Goal: Task Accomplishment & Management: Complete application form

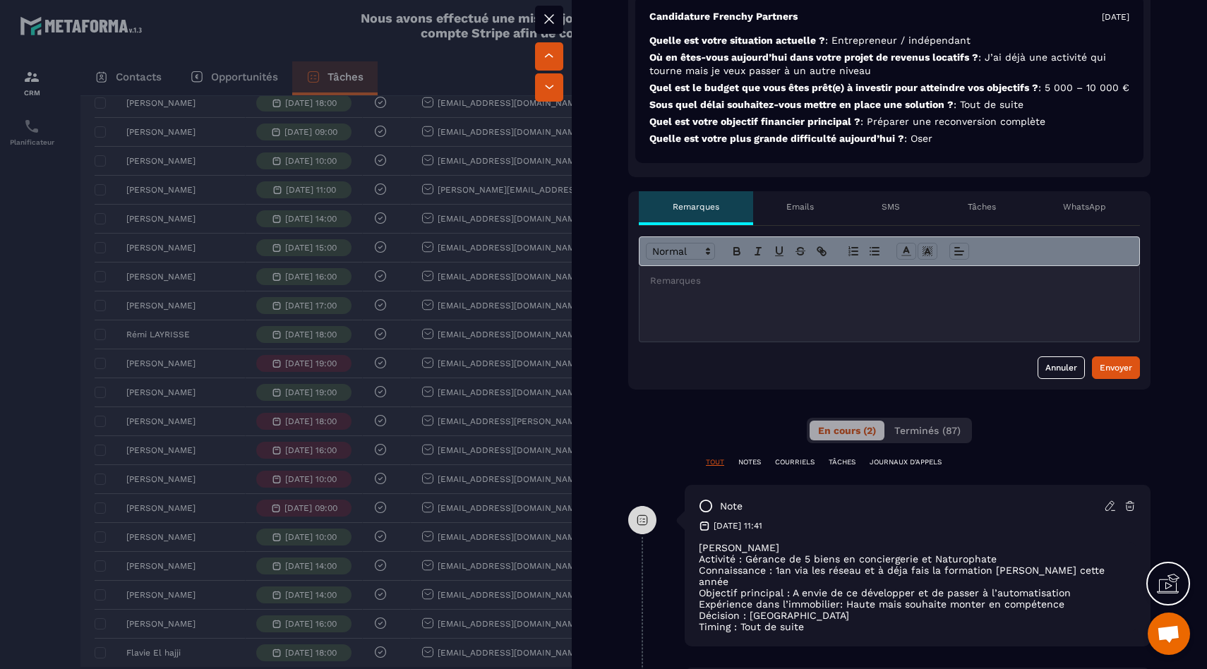
scroll to position [391, 0]
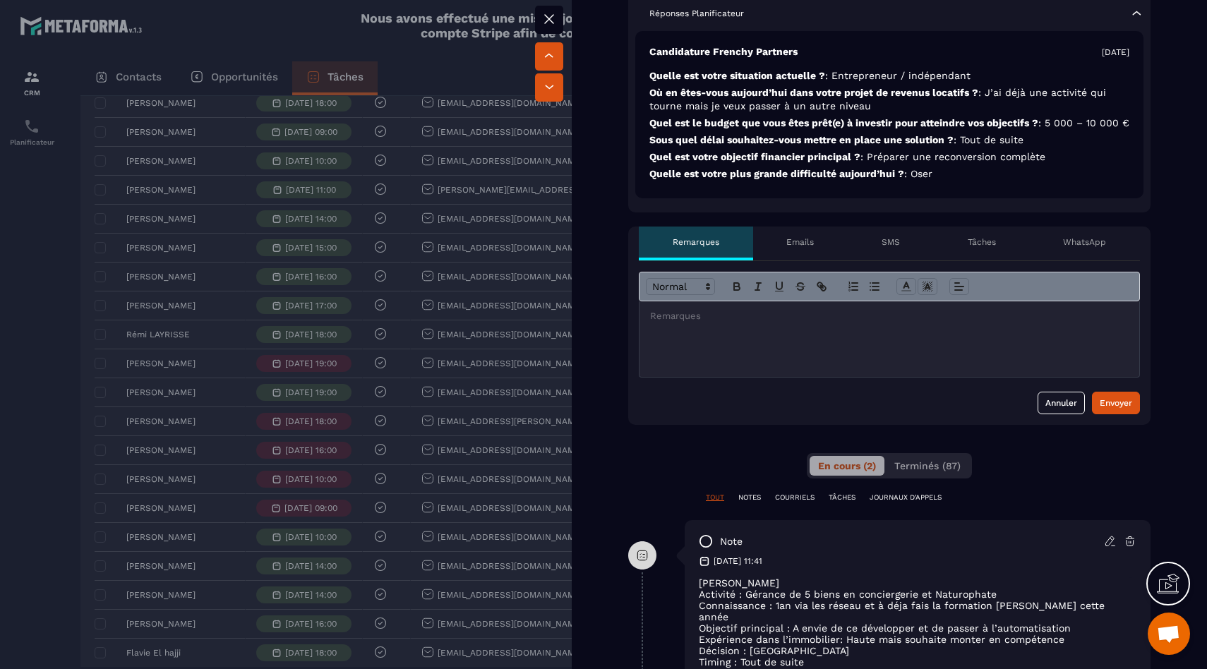
click at [747, 414] on div "Annuler Envoyer" at bounding box center [889, 403] width 501 height 23
click at [753, 360] on div at bounding box center [890, 339] width 500 height 76
drag, startPoint x: 842, startPoint y: 343, endPoint x: 594, endPoint y: 351, distance: 247.2
click at [594, 351] on div "Non traité injoignable Closing en cours Contrat envoyé Responsable [PERSON_NAME…" at bounding box center [889, 473] width 635 height 1615
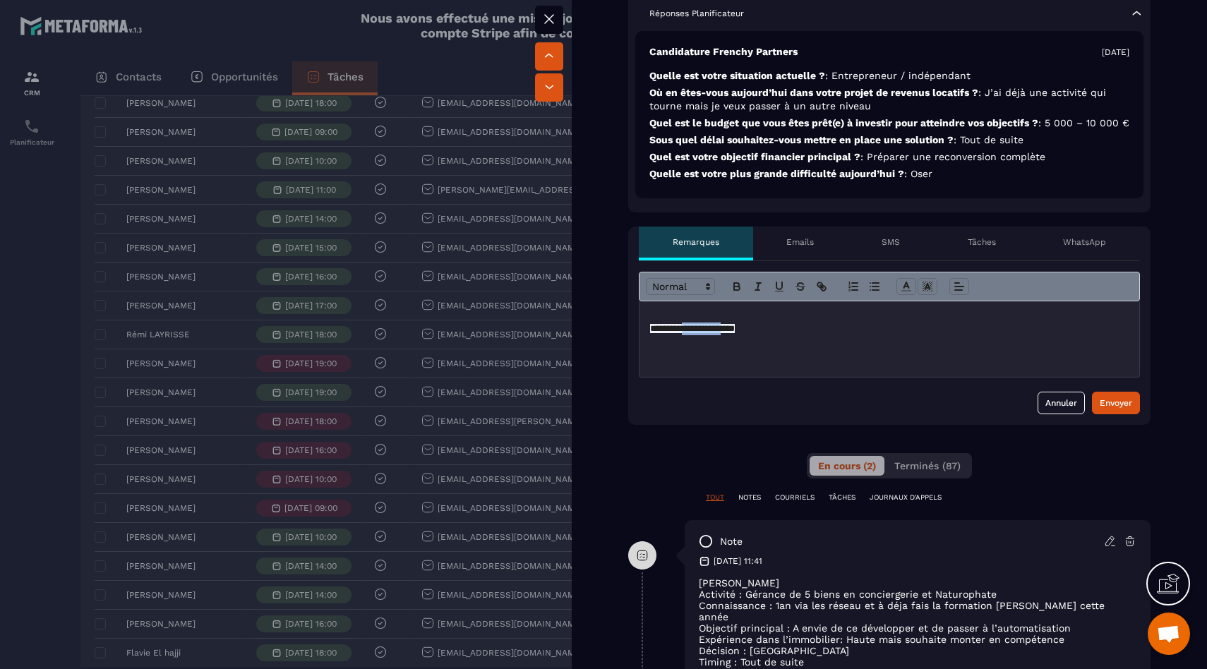
drag, startPoint x: 747, startPoint y: 344, endPoint x: 718, endPoint y: 341, distance: 29.1
click at [680, 333] on span "**********" at bounding box center [692, 328] width 85 height 9
drag, startPoint x: 758, startPoint y: 349, endPoint x: 645, endPoint y: 330, distance: 115.4
click at [645, 330] on div "**********" at bounding box center [890, 339] width 500 height 76
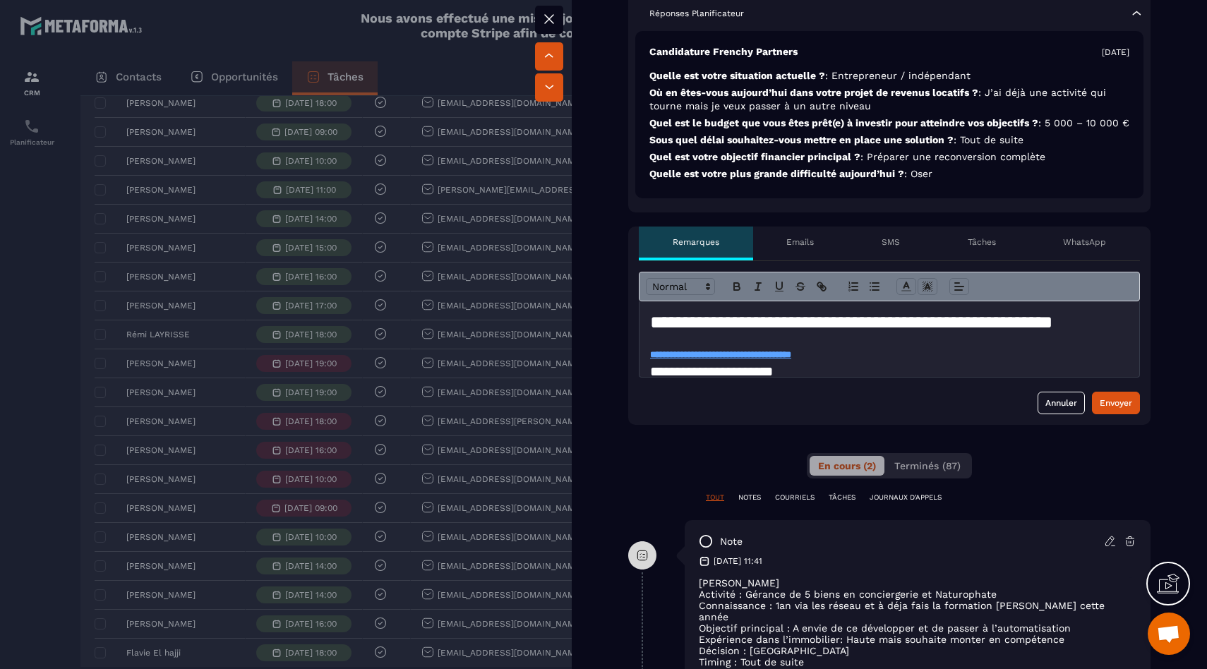
scroll to position [640, 0]
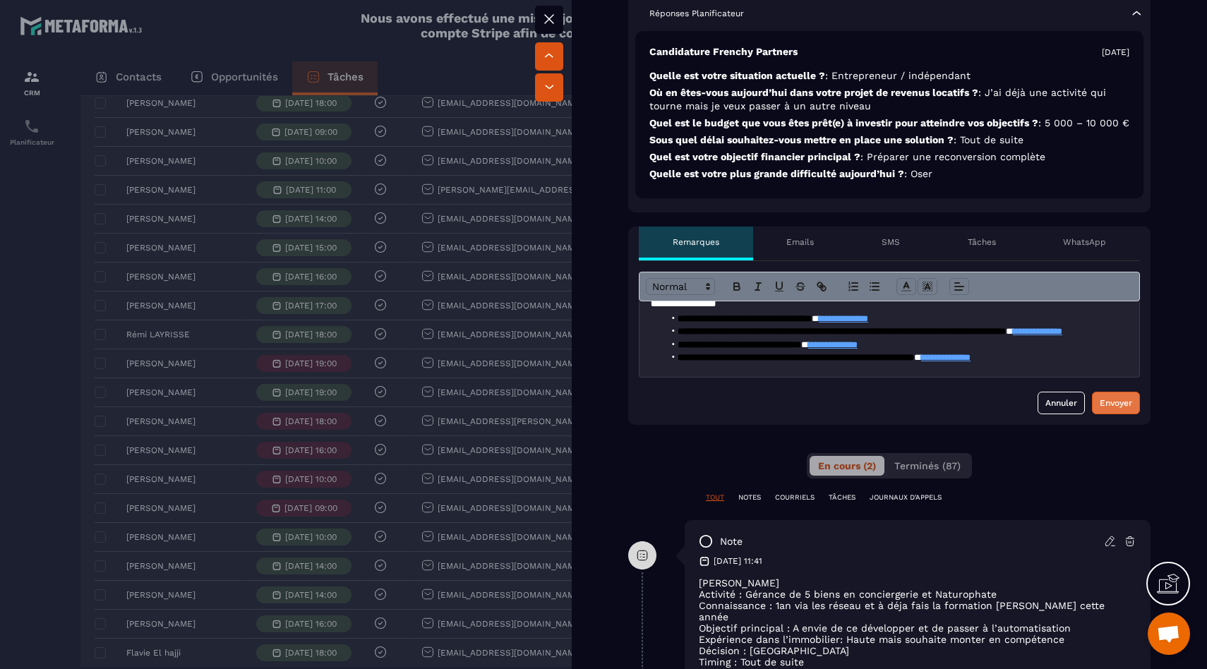
click at [1120, 414] on button "Envoyer" at bounding box center [1116, 403] width 48 height 23
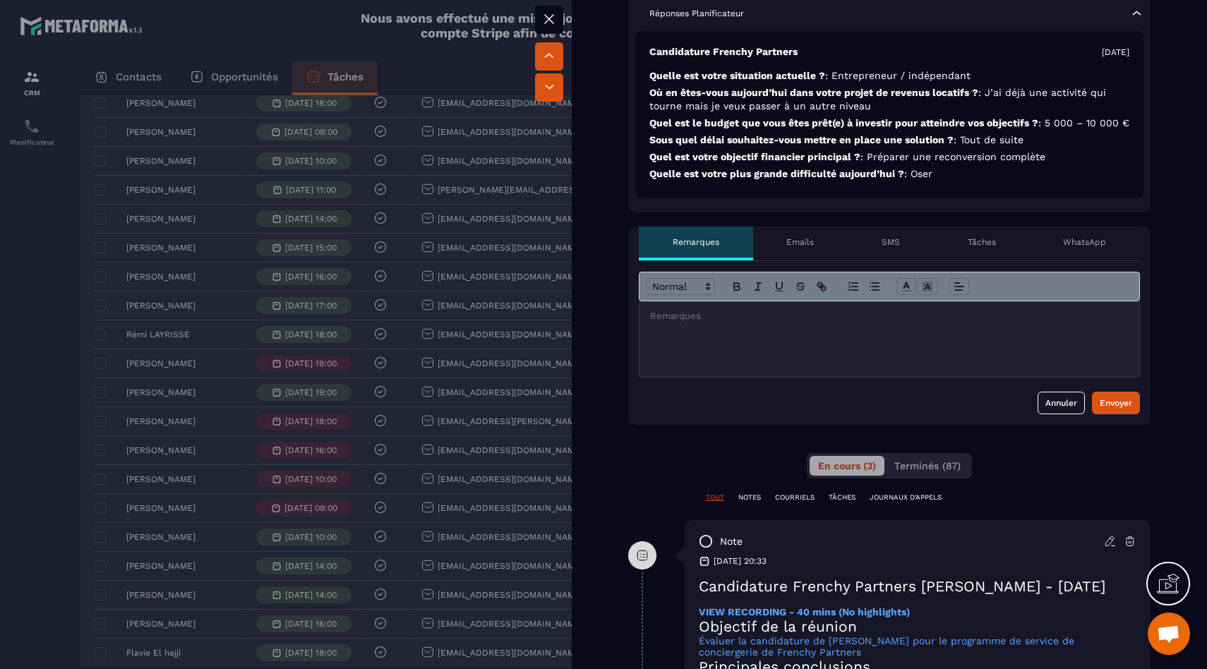
click at [171, 351] on div at bounding box center [603, 334] width 1207 height 669
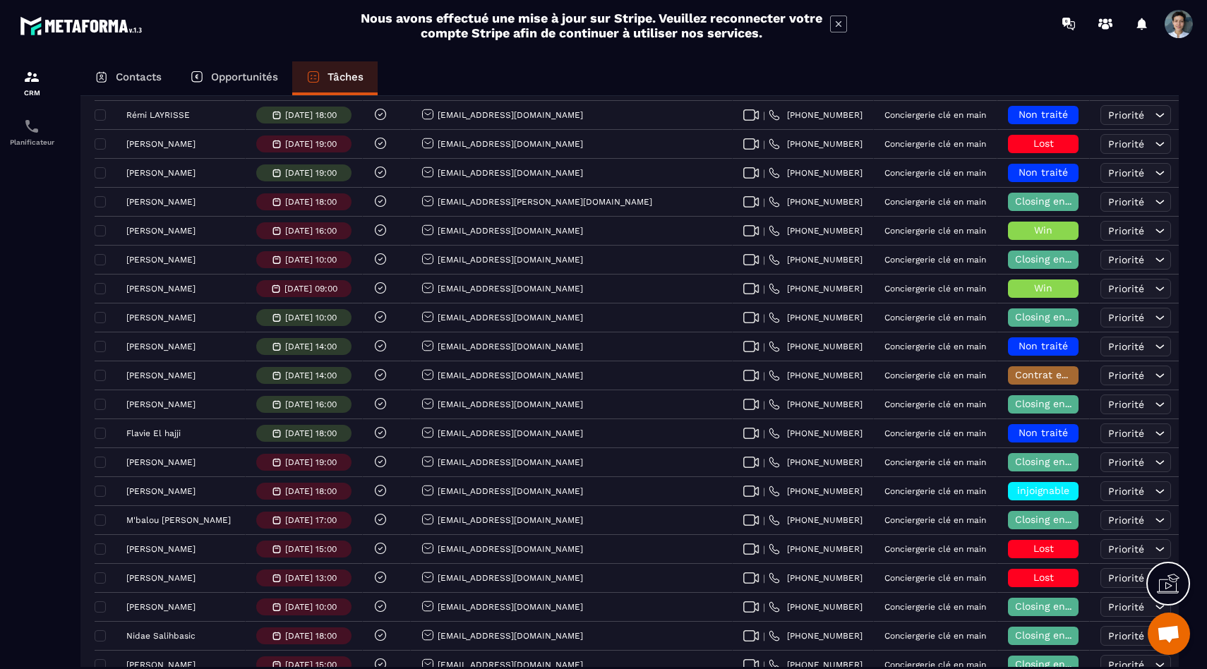
scroll to position [956, 0]
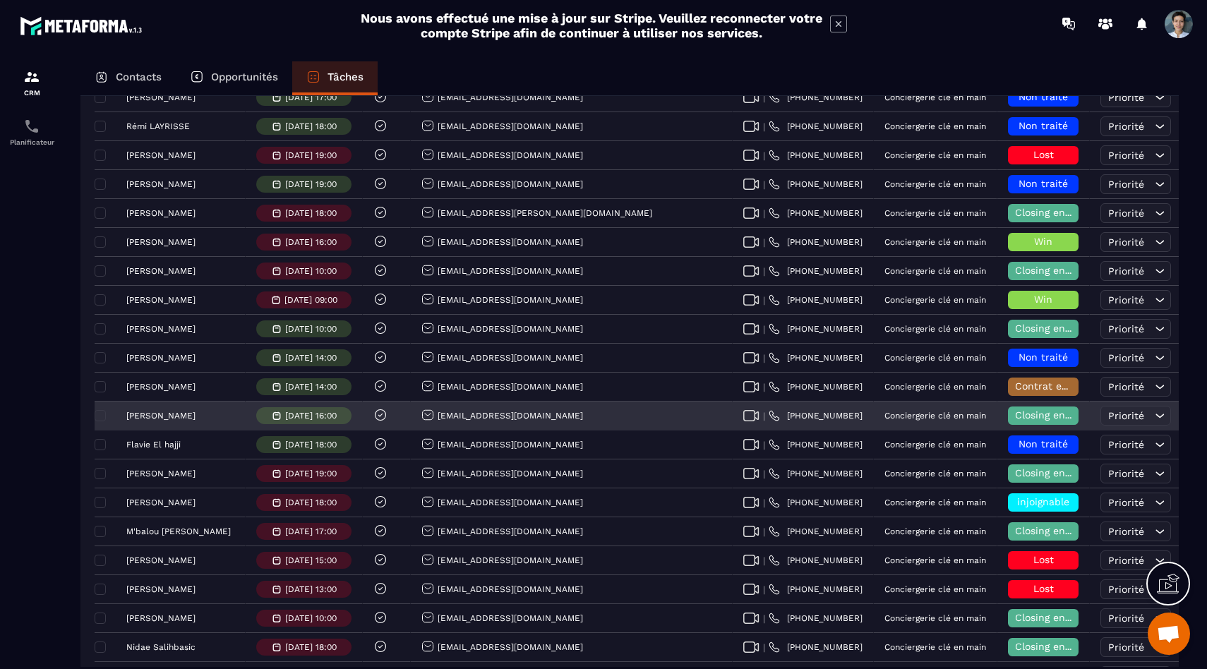
click at [182, 418] on p "[PERSON_NAME]" at bounding box center [160, 416] width 69 height 10
